Goal: Use online tool/utility: Utilize a website feature to perform a specific function

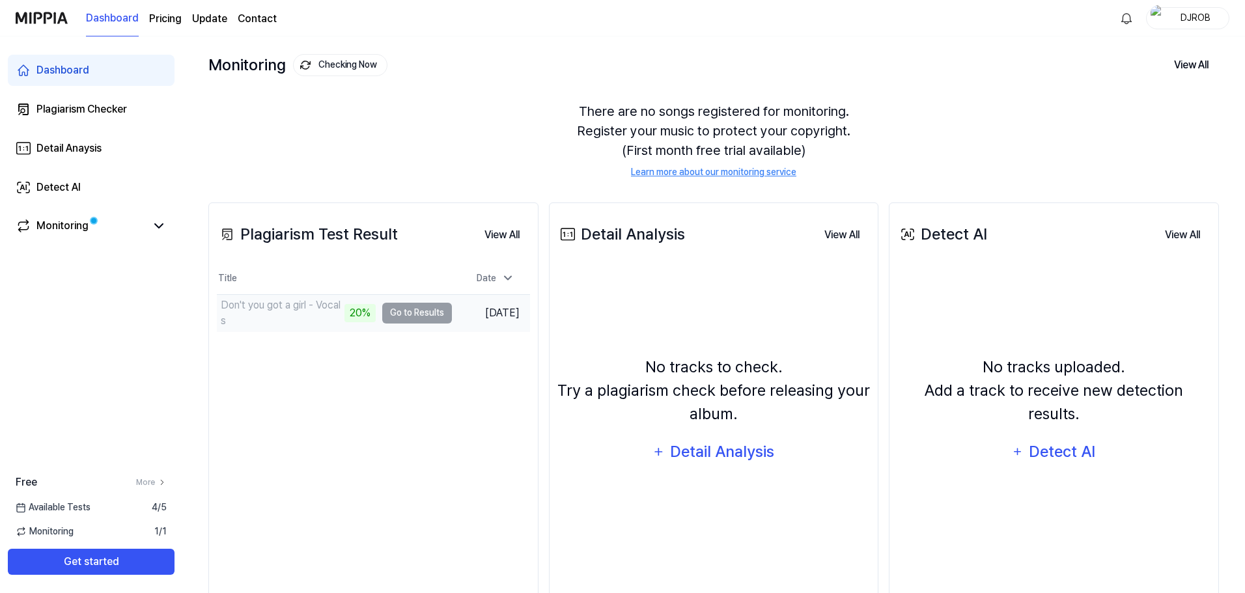
click at [416, 315] on td "Don't you got a girl - Vocals 20% Go to Results" at bounding box center [334, 313] width 235 height 36
click at [423, 317] on td "Don't you got a girl - Vocals 20% Go to Results" at bounding box center [334, 313] width 235 height 36
click at [68, 188] on div "Detect AI" at bounding box center [58, 188] width 44 height 16
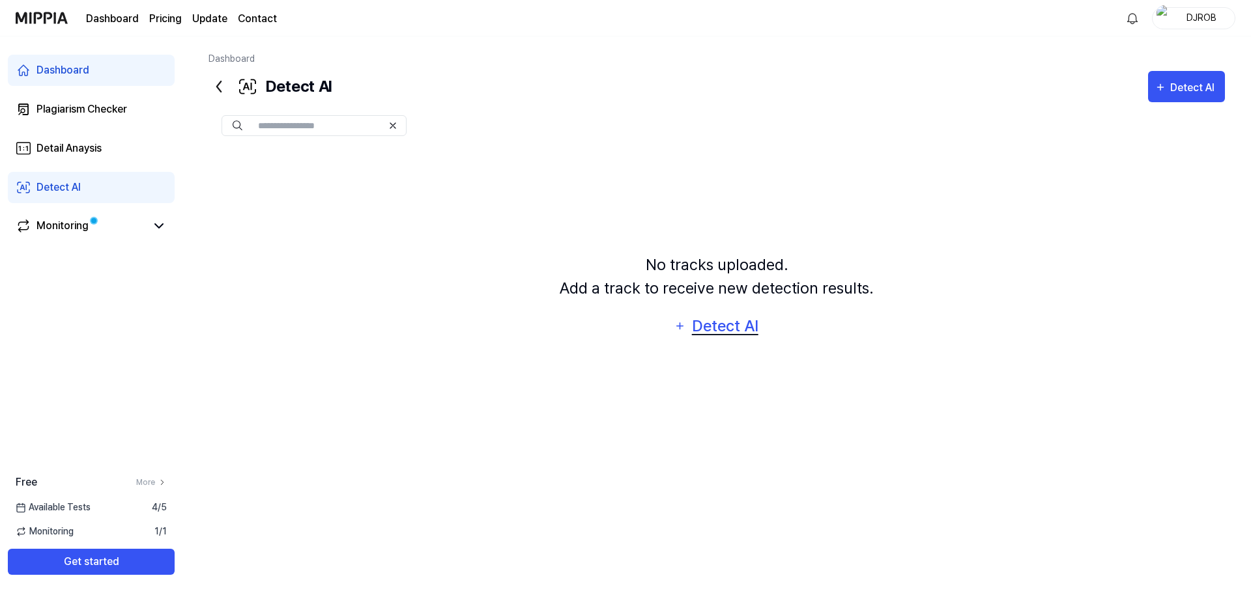
click at [739, 321] on div "Detect AI" at bounding box center [725, 326] width 70 height 25
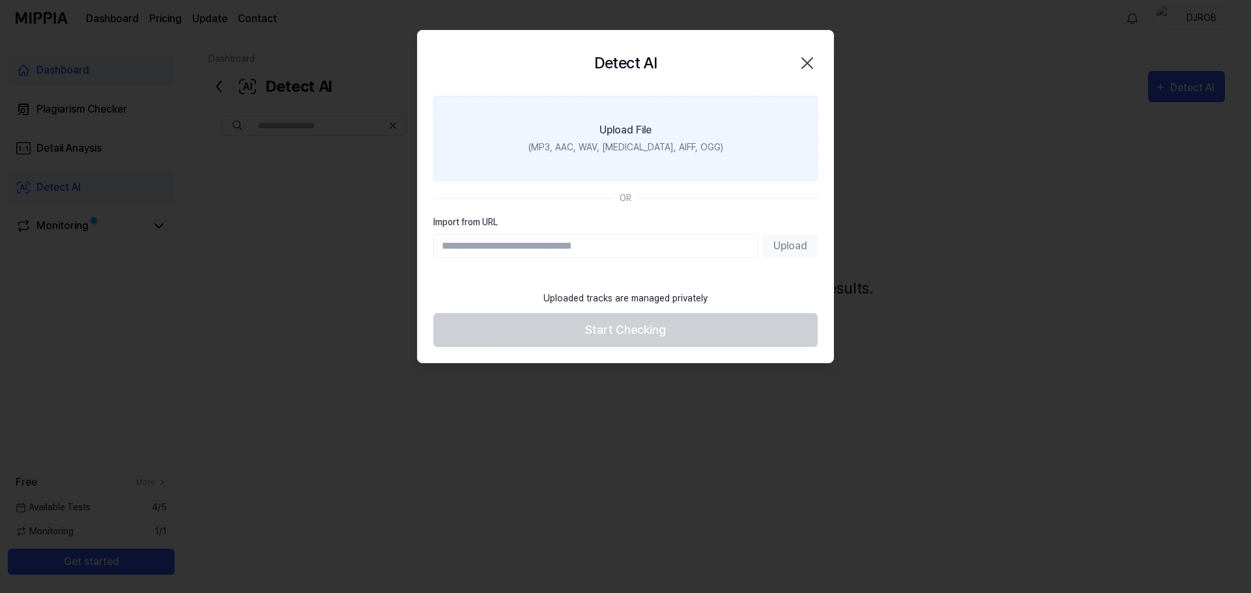
click at [636, 128] on div "Upload File" at bounding box center [625, 130] width 52 height 16
click at [0, 0] on input "Upload File (MP3, AAC, WAV, [MEDICAL_DATA], AIFF, OGG)" at bounding box center [0, 0] width 0 height 0
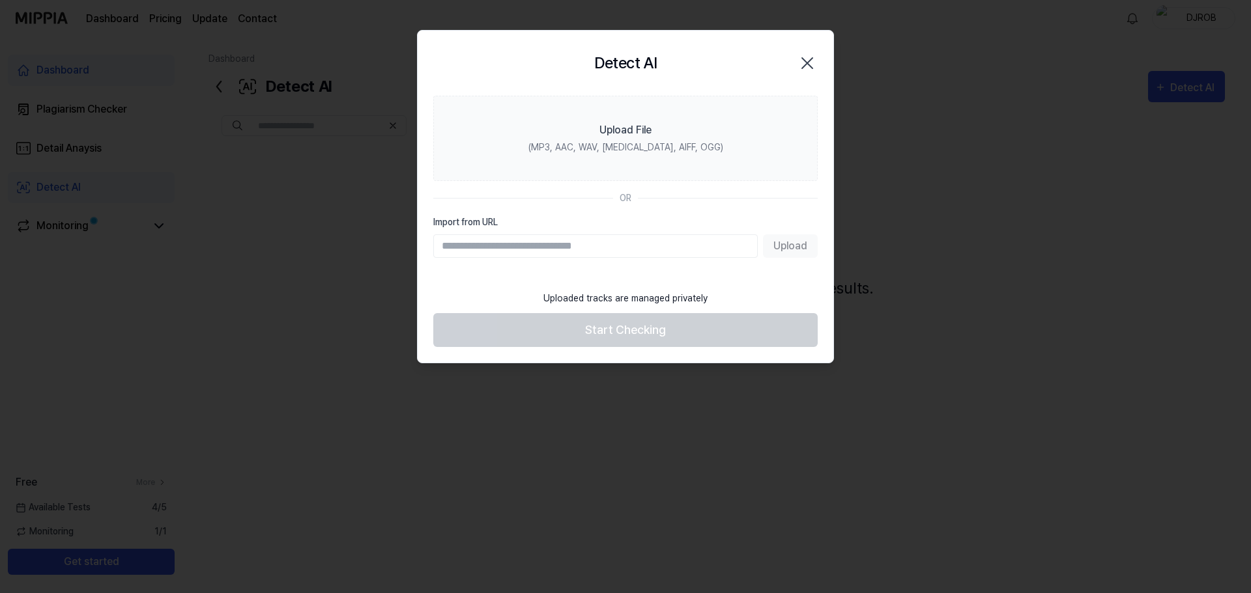
click at [805, 61] on icon "button" at bounding box center [807, 63] width 10 height 10
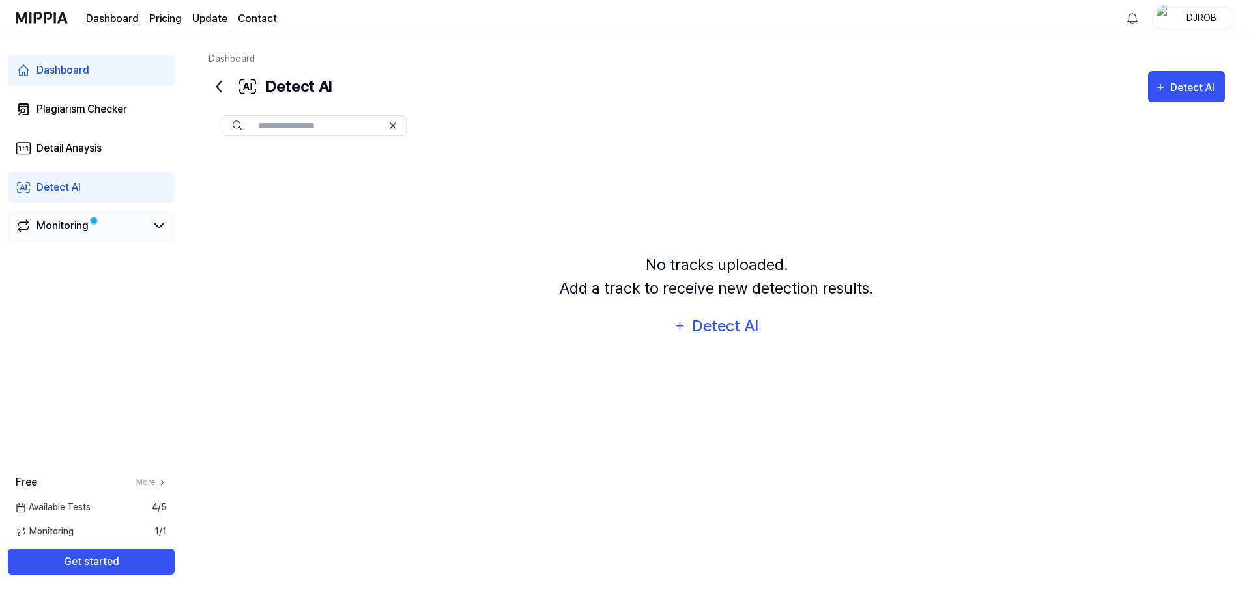
click at [59, 225] on div "Monitoring" at bounding box center [62, 226] width 52 height 16
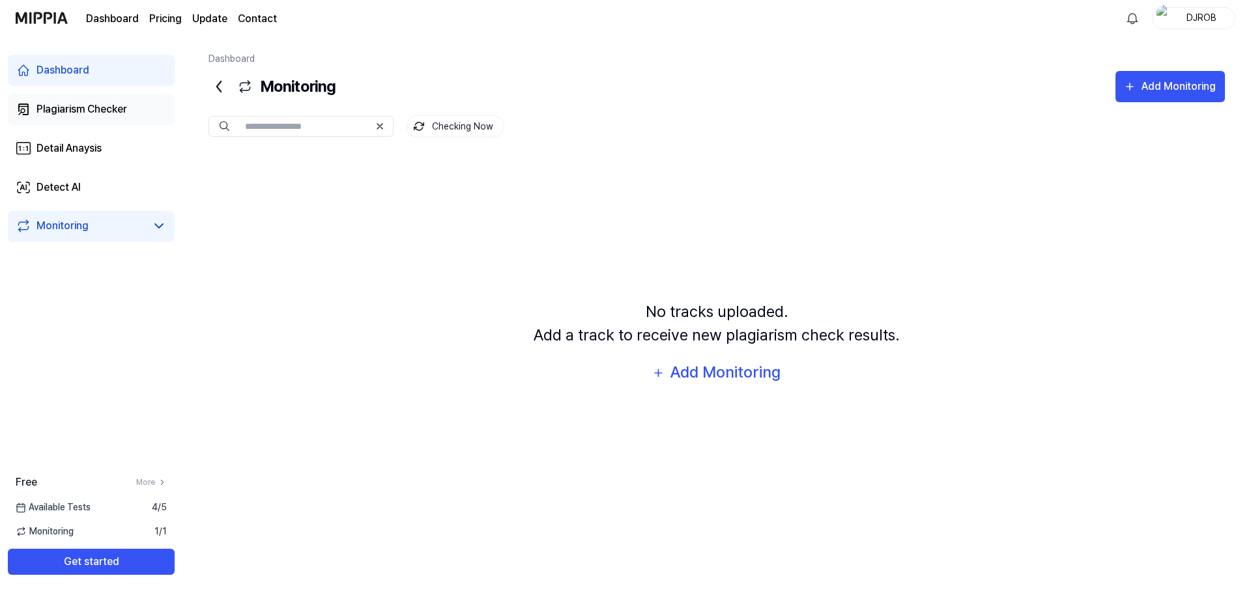
click at [99, 105] on div "Plagiarism Checker" at bounding box center [81, 110] width 91 height 16
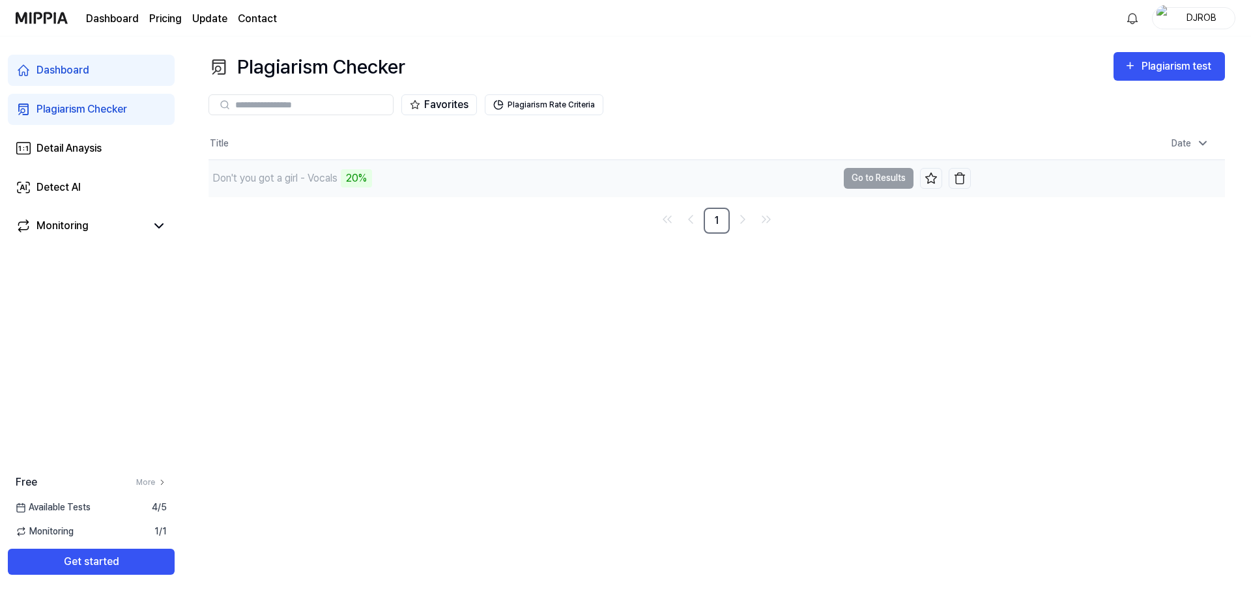
click at [870, 178] on td "Don't you got a girl - Vocals 20% Go to Results" at bounding box center [589, 178] width 762 height 36
click at [881, 182] on td "Don't you got a girl - Vocals 20% Go to Results" at bounding box center [589, 178] width 762 height 36
click at [358, 182] on div "20%" at bounding box center [356, 178] width 31 height 18
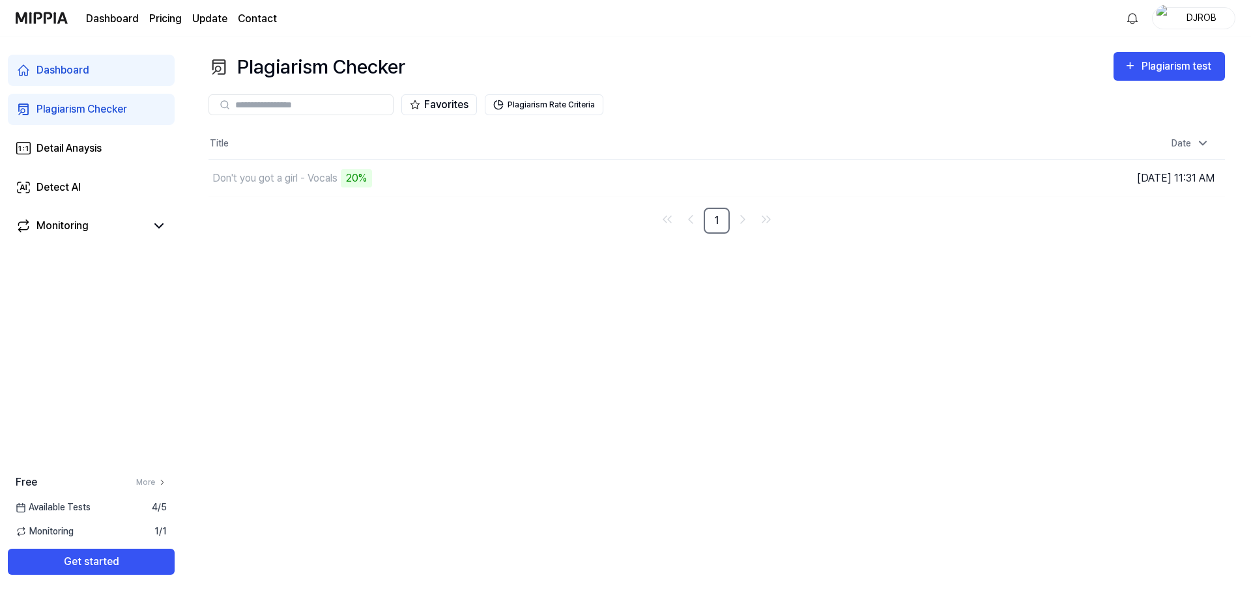
click at [954, 129] on th "Title" at bounding box center [589, 143] width 762 height 31
click at [1157, 72] on div "Plagiarism test" at bounding box center [1177, 66] width 73 height 17
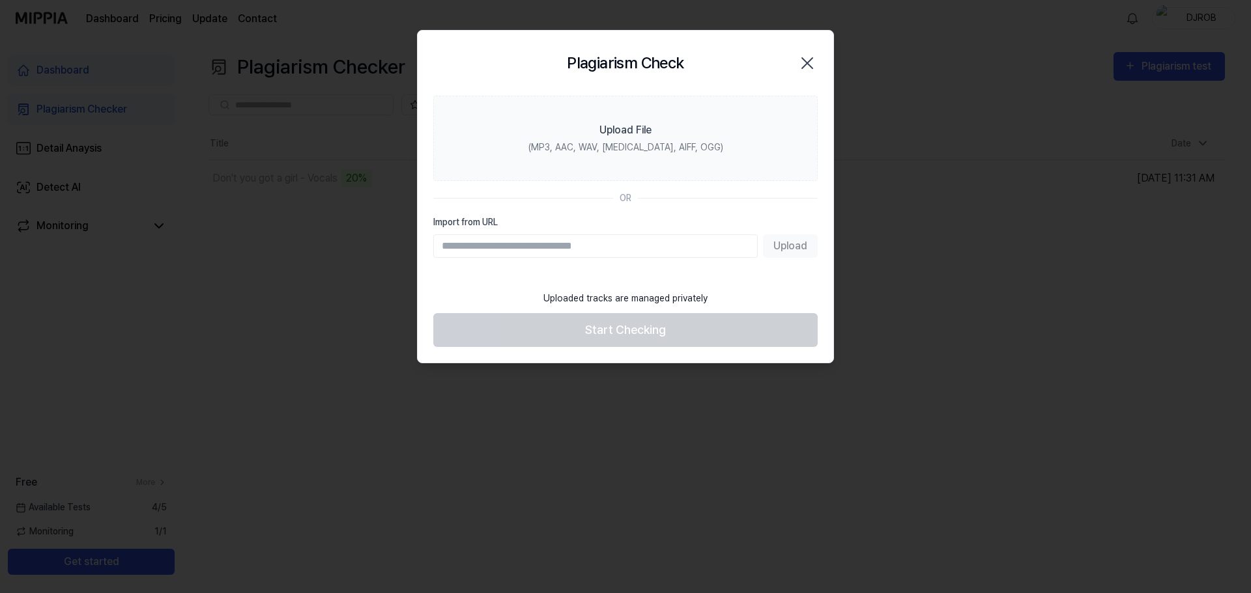
click at [811, 62] on icon "button" at bounding box center [807, 63] width 21 height 21
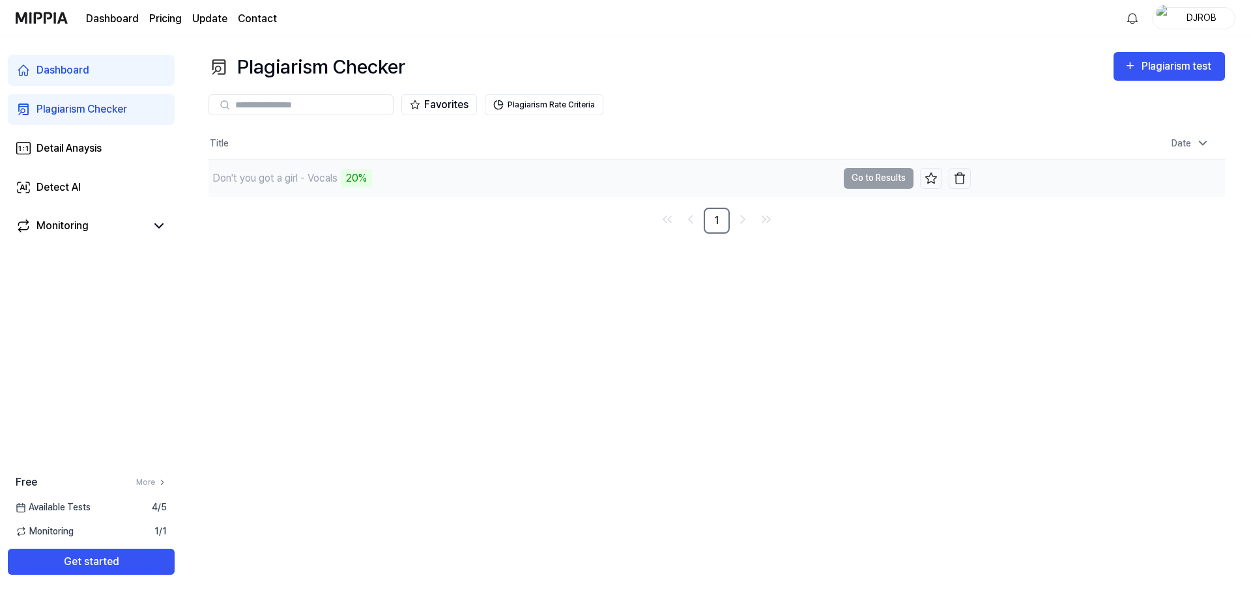
click at [250, 180] on div "Don't you got a girl - Vocals" at bounding box center [274, 179] width 125 height 16
click at [892, 178] on td "Don't you got a girl - Vocals 20% Go to Results" at bounding box center [589, 178] width 762 height 36
